Goal: Task Accomplishment & Management: Manage account settings

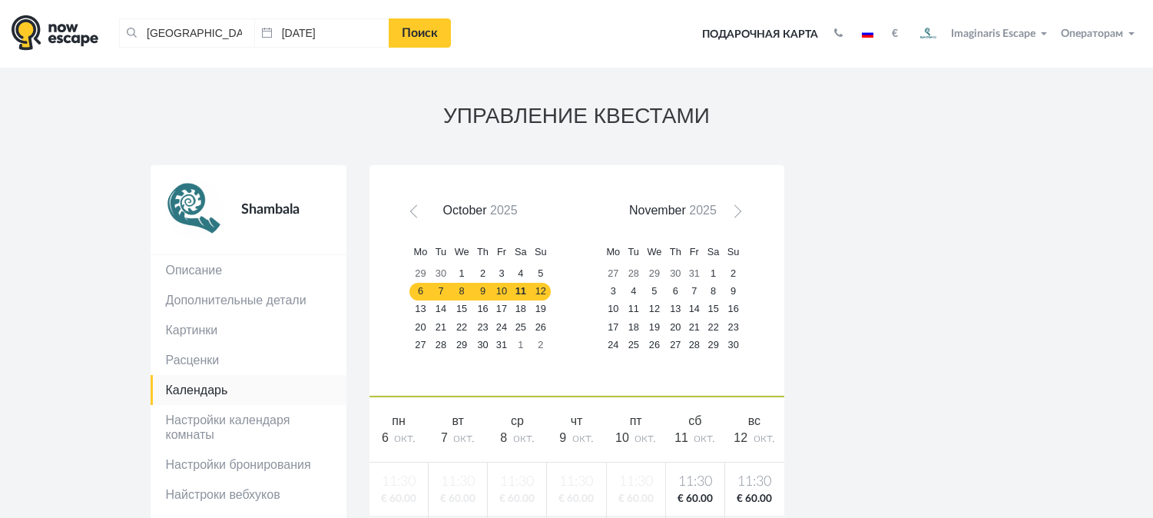
scroll to position [94, 0]
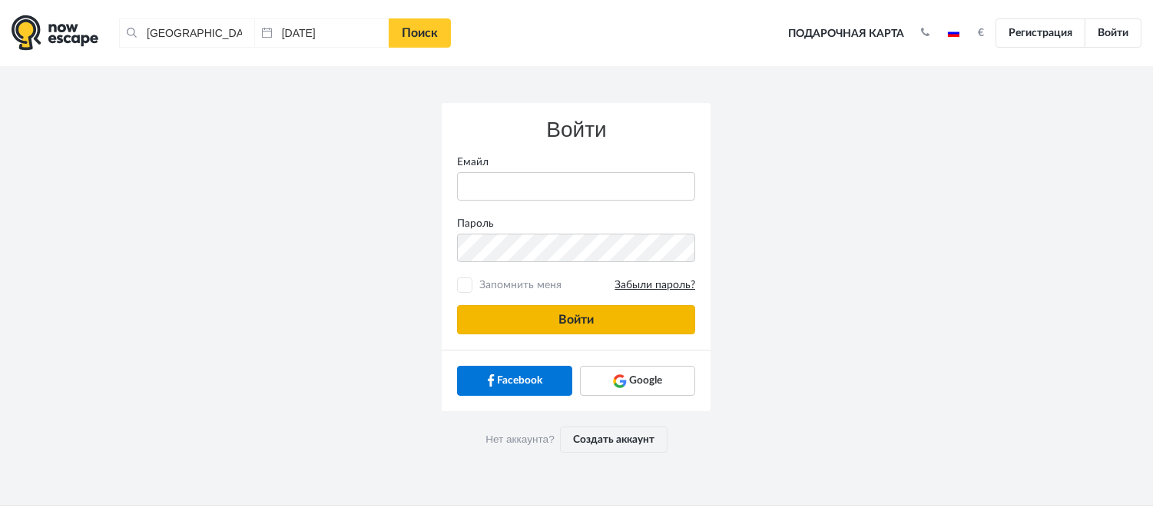
type input "anatoly@imaginaris.ee"
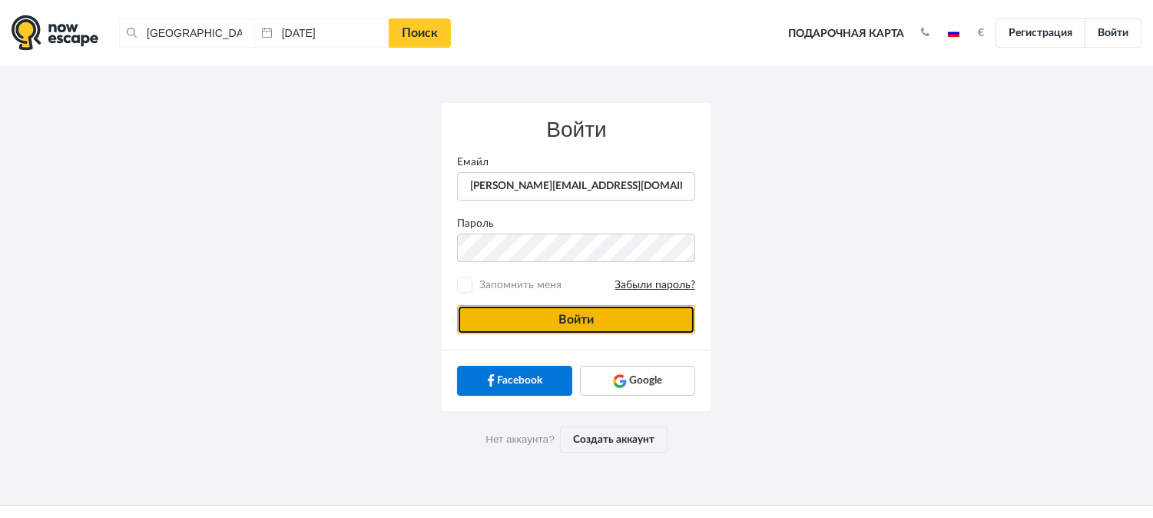
click at [601, 325] on button "Войти" at bounding box center [576, 319] width 238 height 29
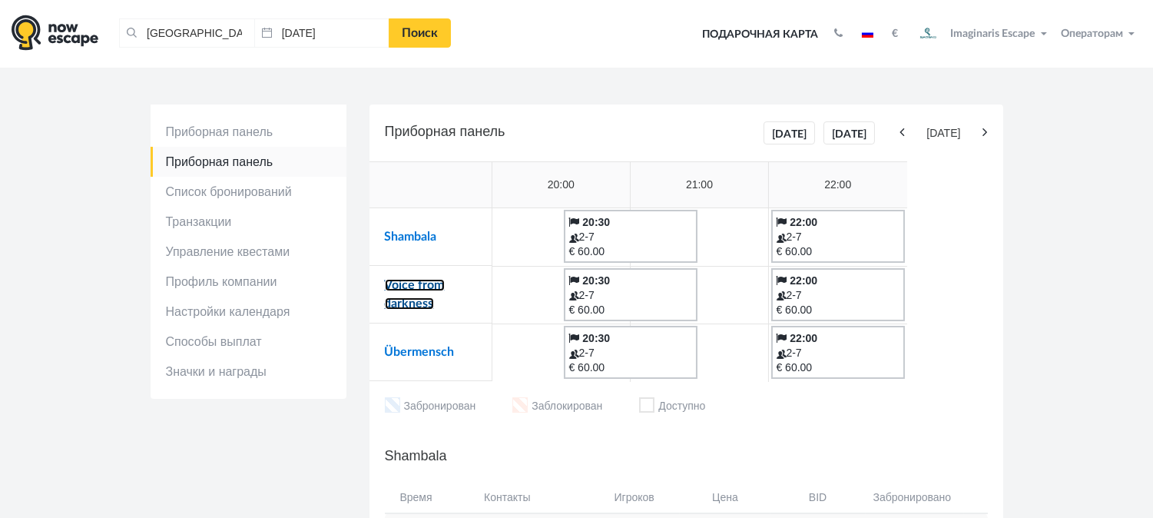
click at [412, 286] on link "Voice from darkness" at bounding box center [415, 294] width 60 height 31
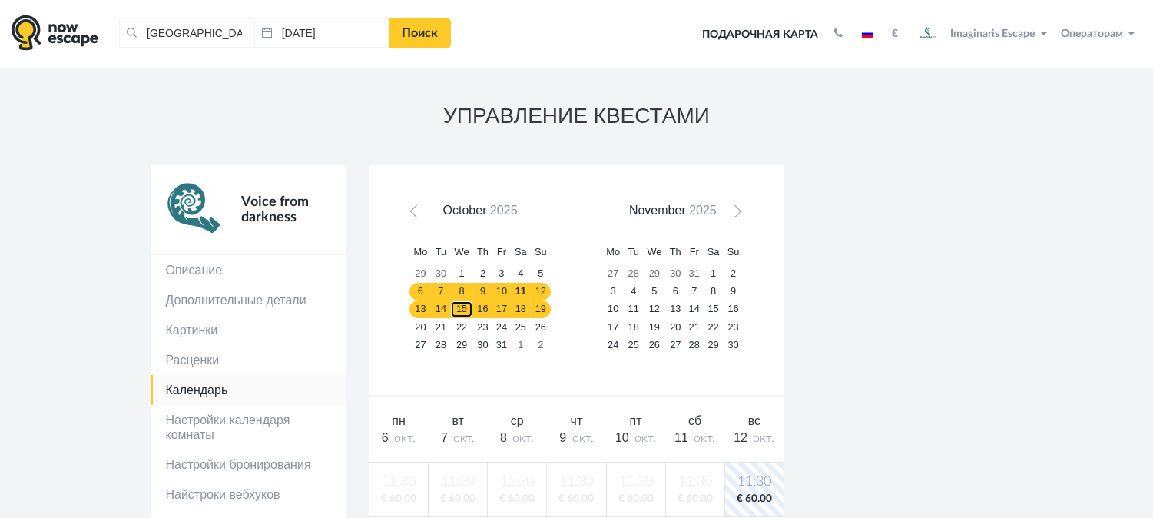
click at [462, 307] on link "15" at bounding box center [461, 309] width 23 height 18
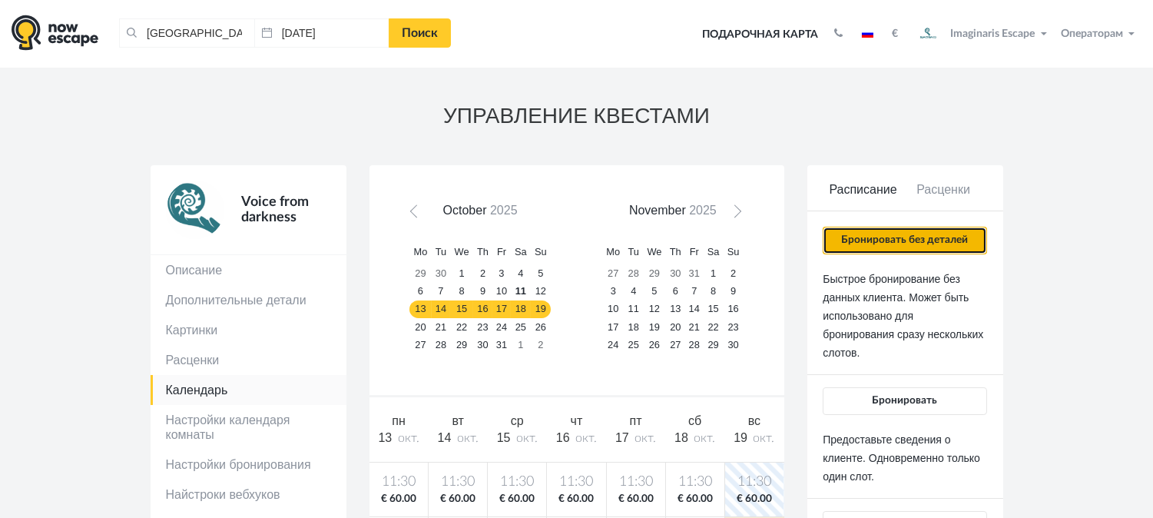
click at [873, 243] on button "Бронировать без деталей" at bounding box center [905, 241] width 164 height 28
